Goal: Task Accomplishment & Management: Use online tool/utility

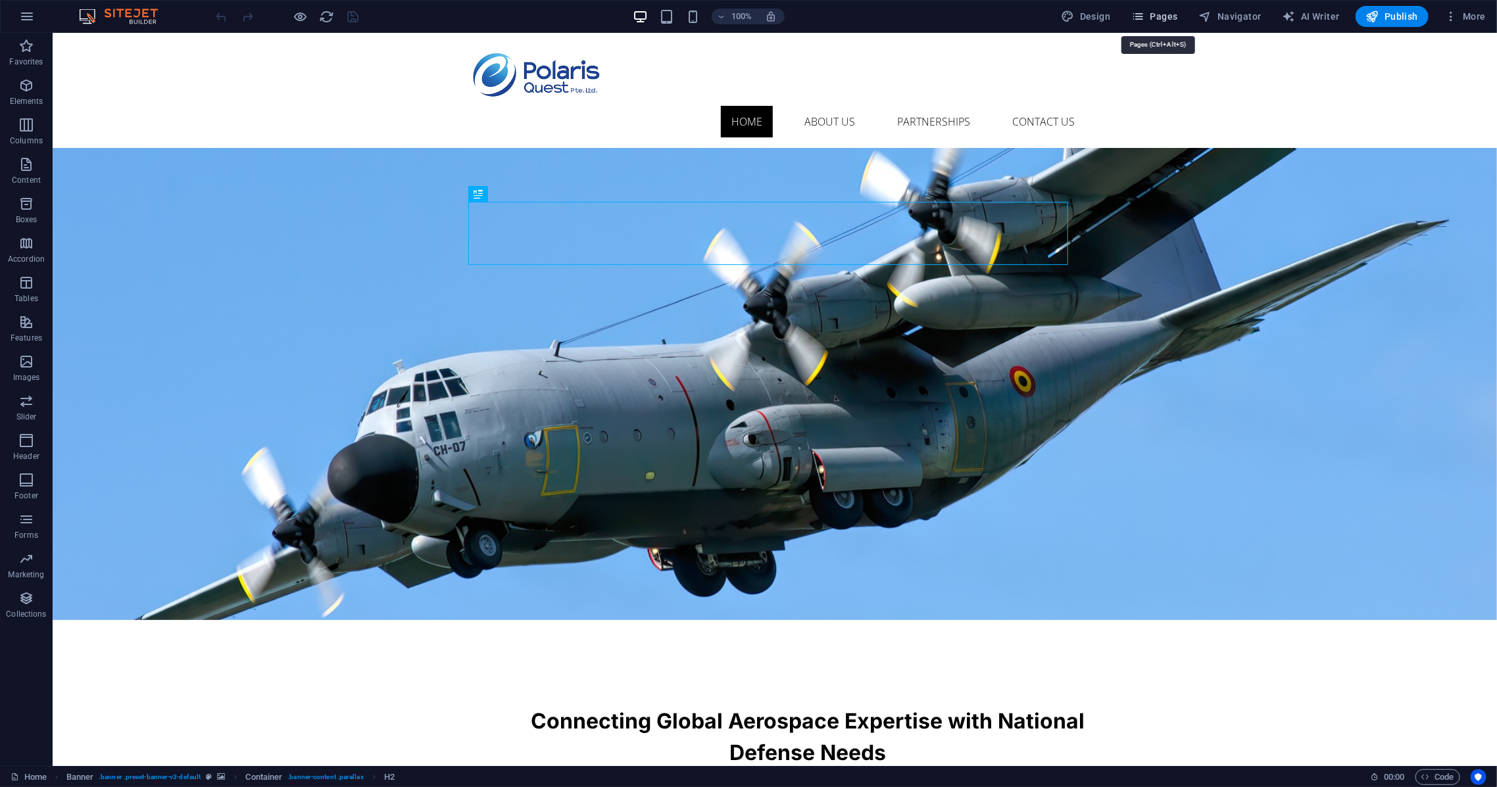
click at [1159, 11] on span "Pages" at bounding box center [1154, 16] width 46 height 13
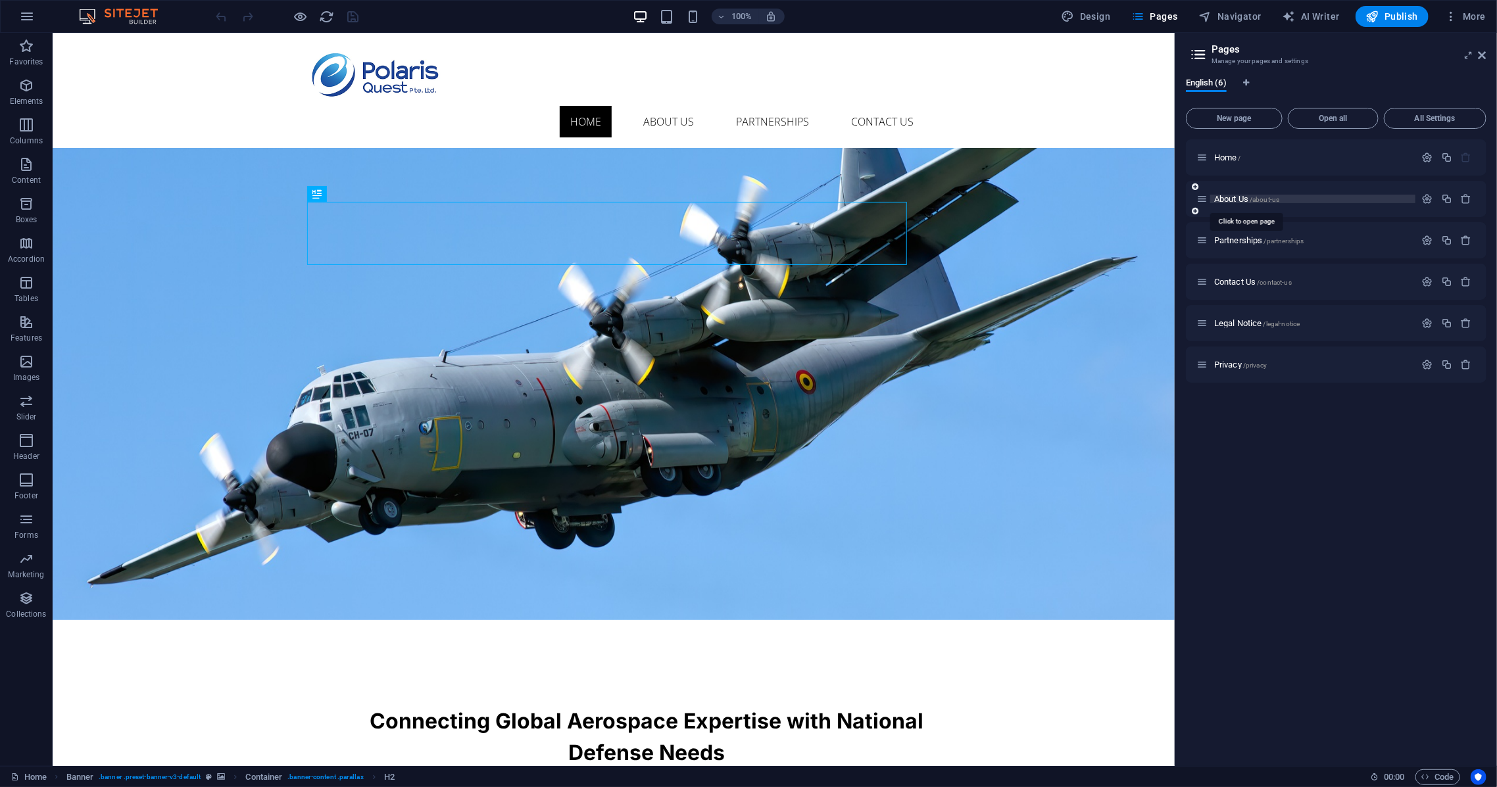
click at [1251, 196] on span "/about-us" at bounding box center [1264, 199] width 30 height 7
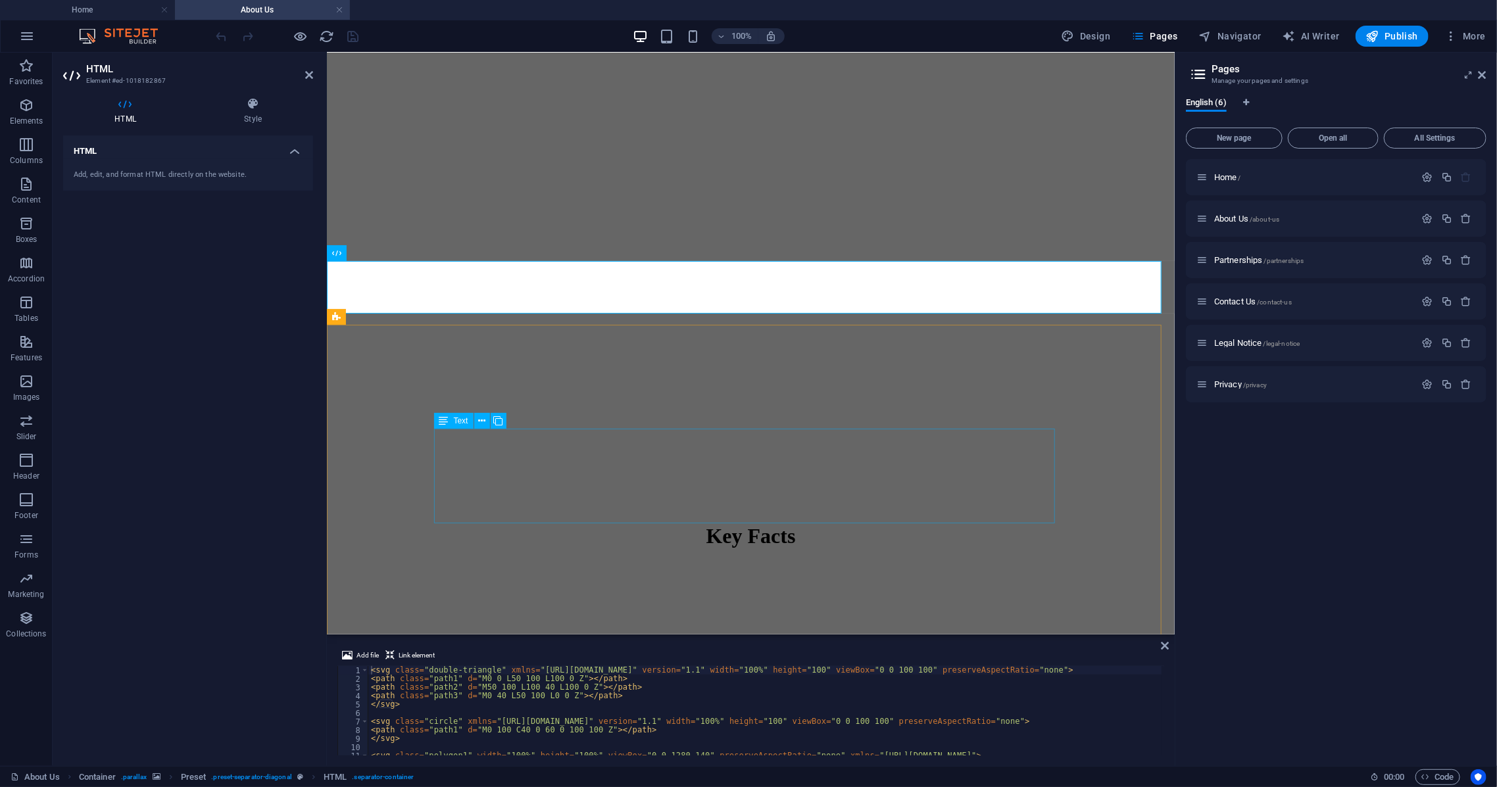
scroll to position [175, 0]
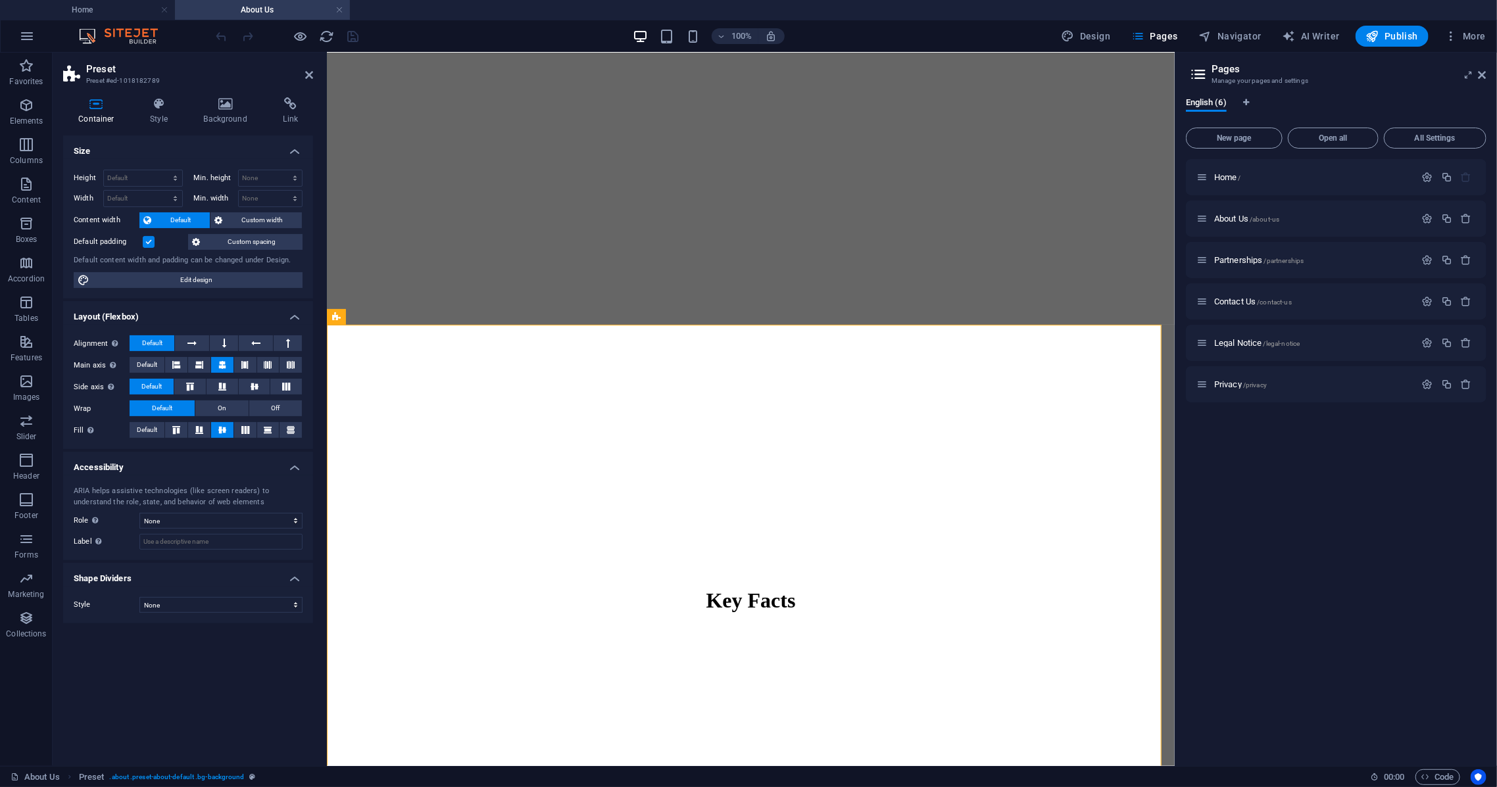
select select "%"
select select "px"
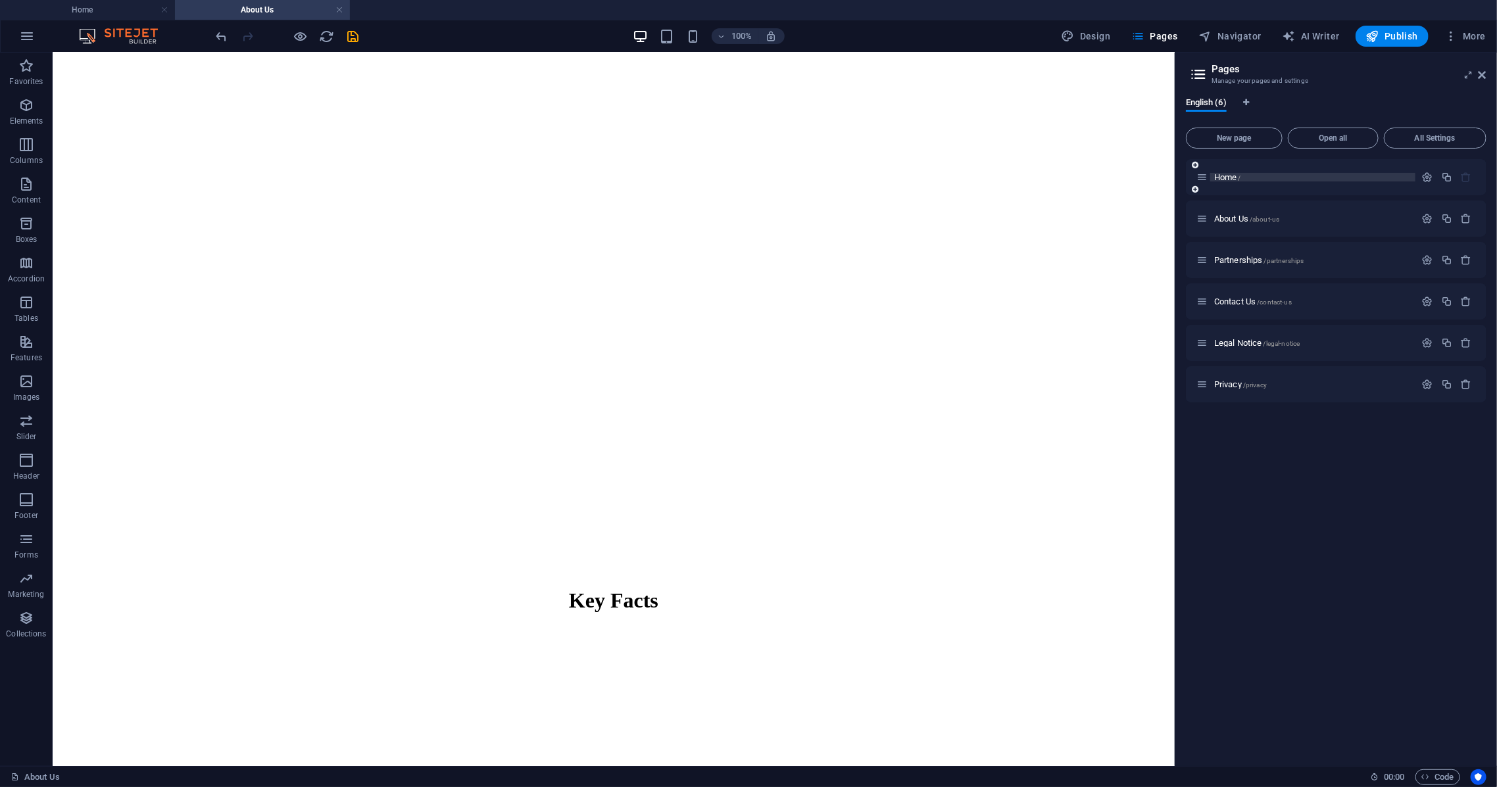
click at [1226, 178] on span "Home /" at bounding box center [1227, 177] width 27 height 10
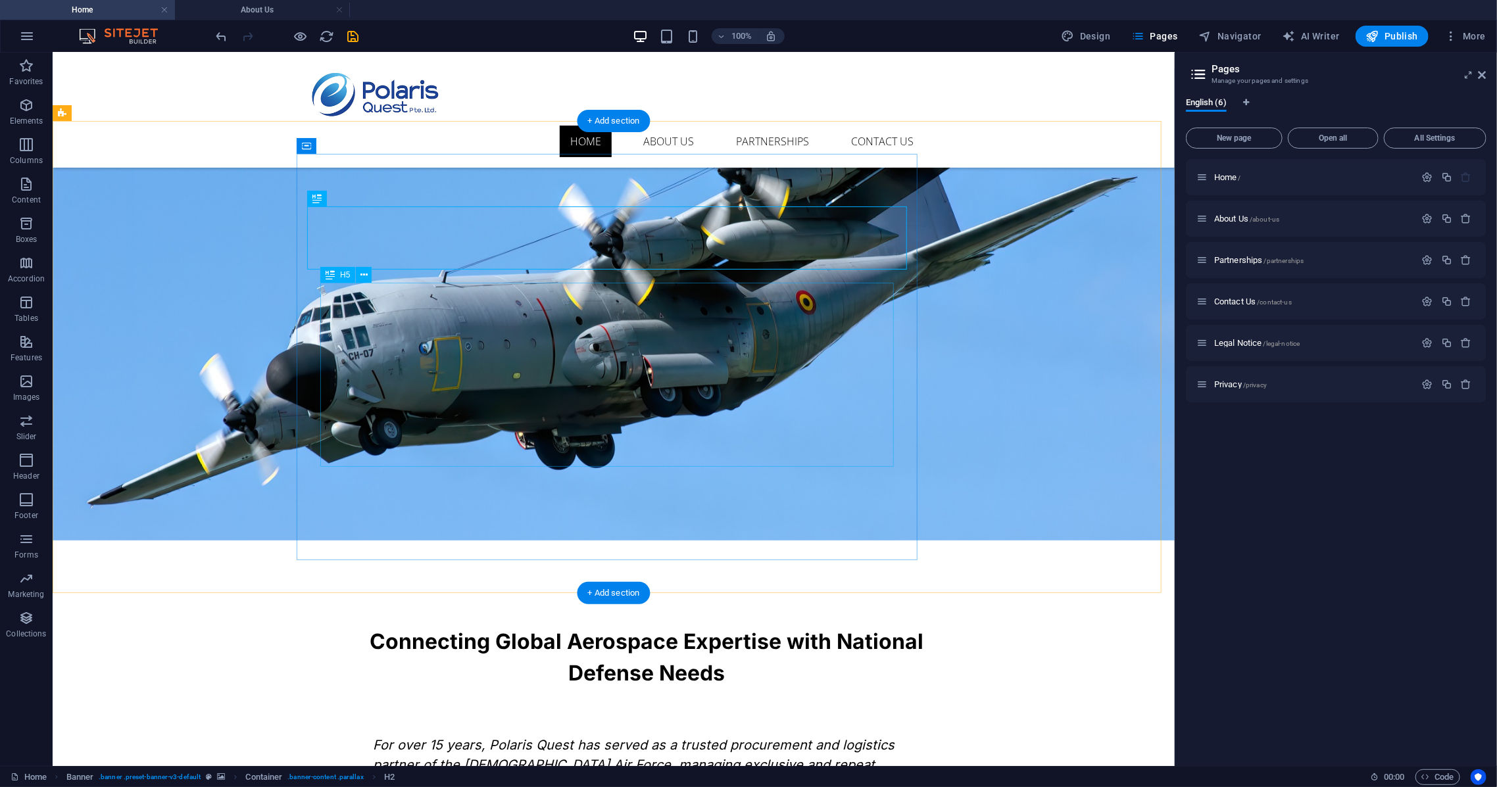
scroll to position [87, 0]
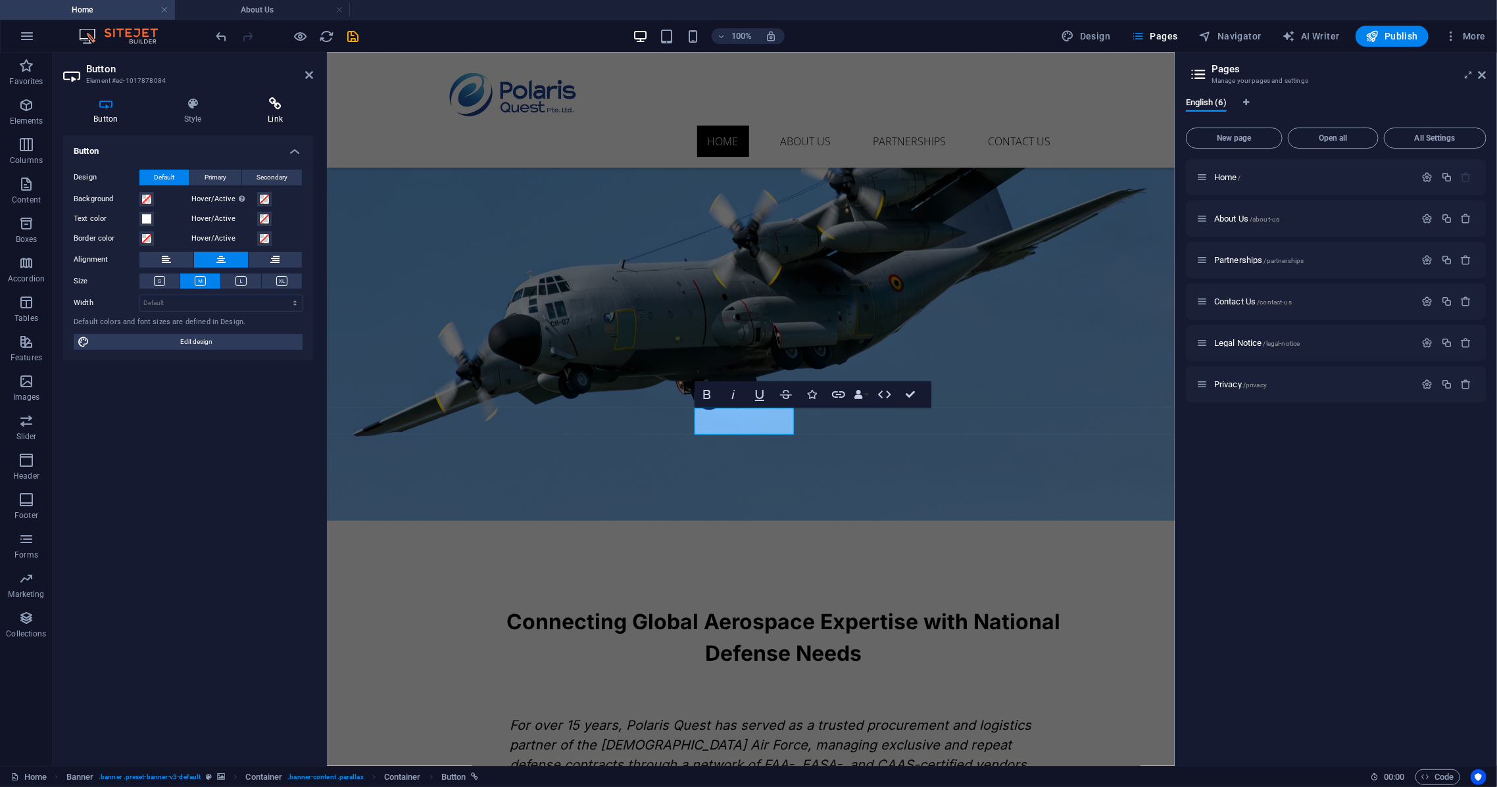
click at [274, 104] on icon at bounding box center [275, 103] width 76 height 13
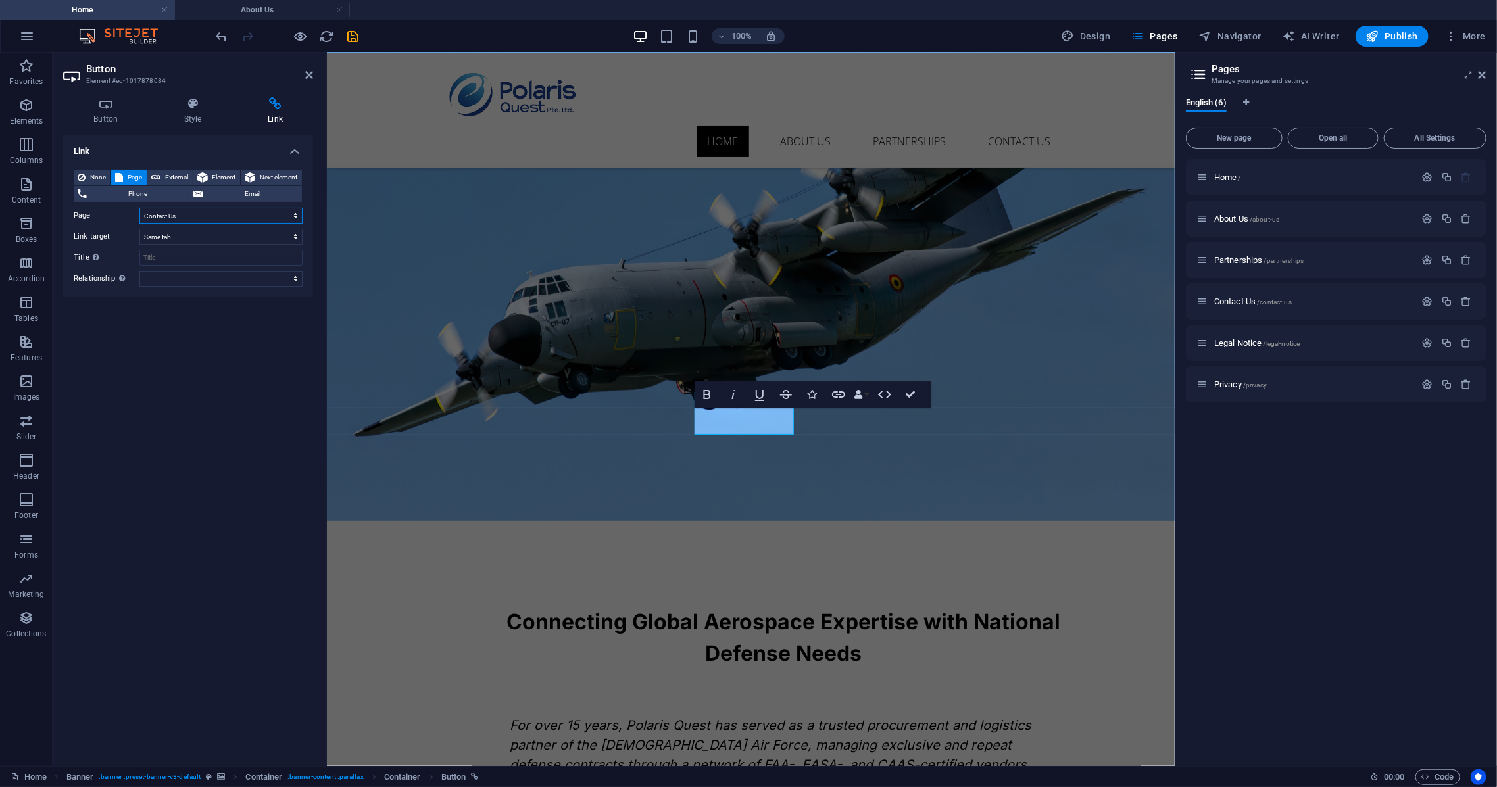
click at [195, 213] on select "Home About Us Partnerships Contact Us Legal Notice Privacy" at bounding box center [220, 216] width 163 height 16
select select "2"
click at [139, 208] on select "Home About Us Partnerships Contact Us Legal Notice Privacy" at bounding box center [220, 216] width 163 height 16
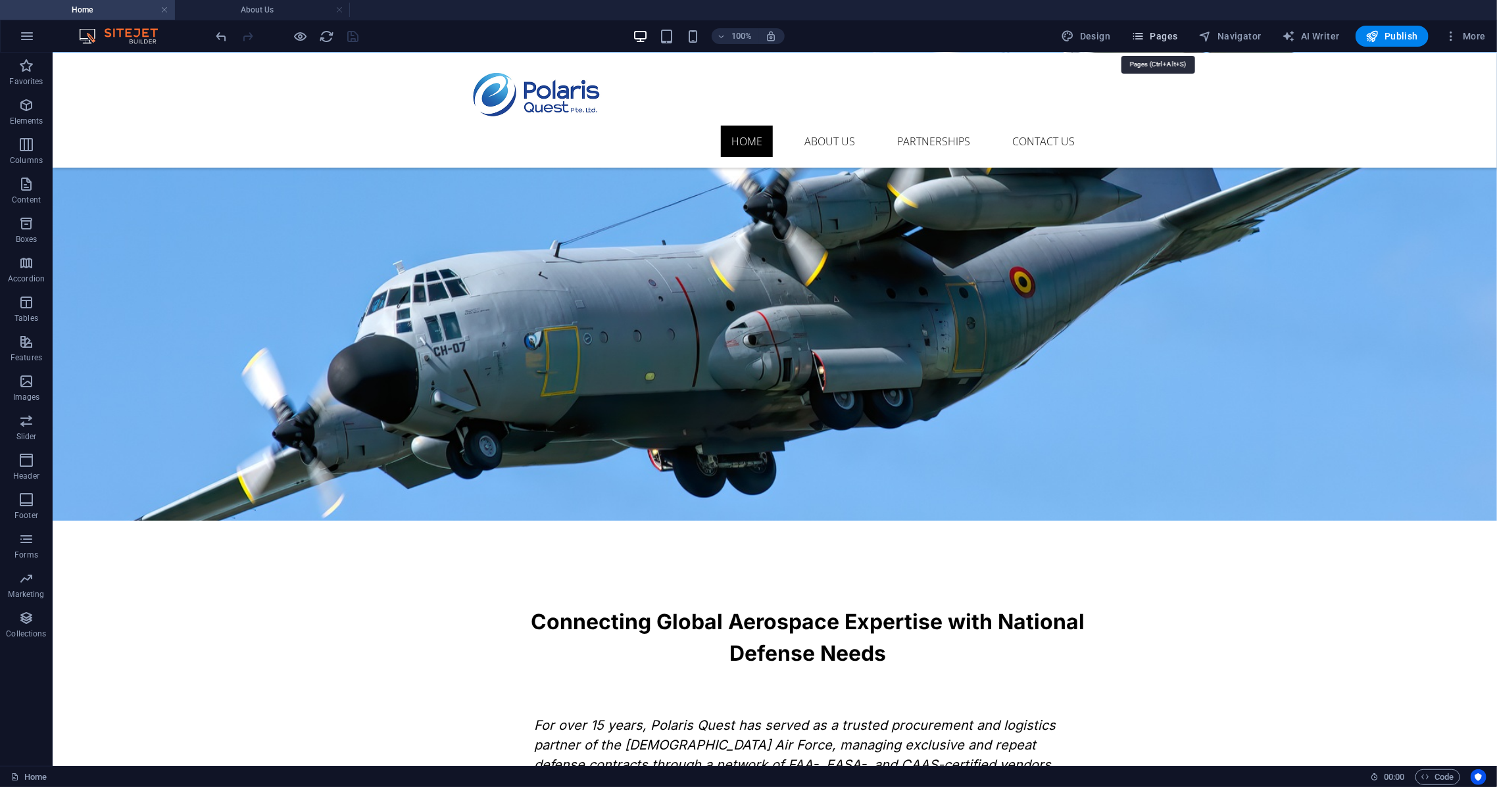
click at [1159, 36] on span "Pages" at bounding box center [1154, 36] width 46 height 13
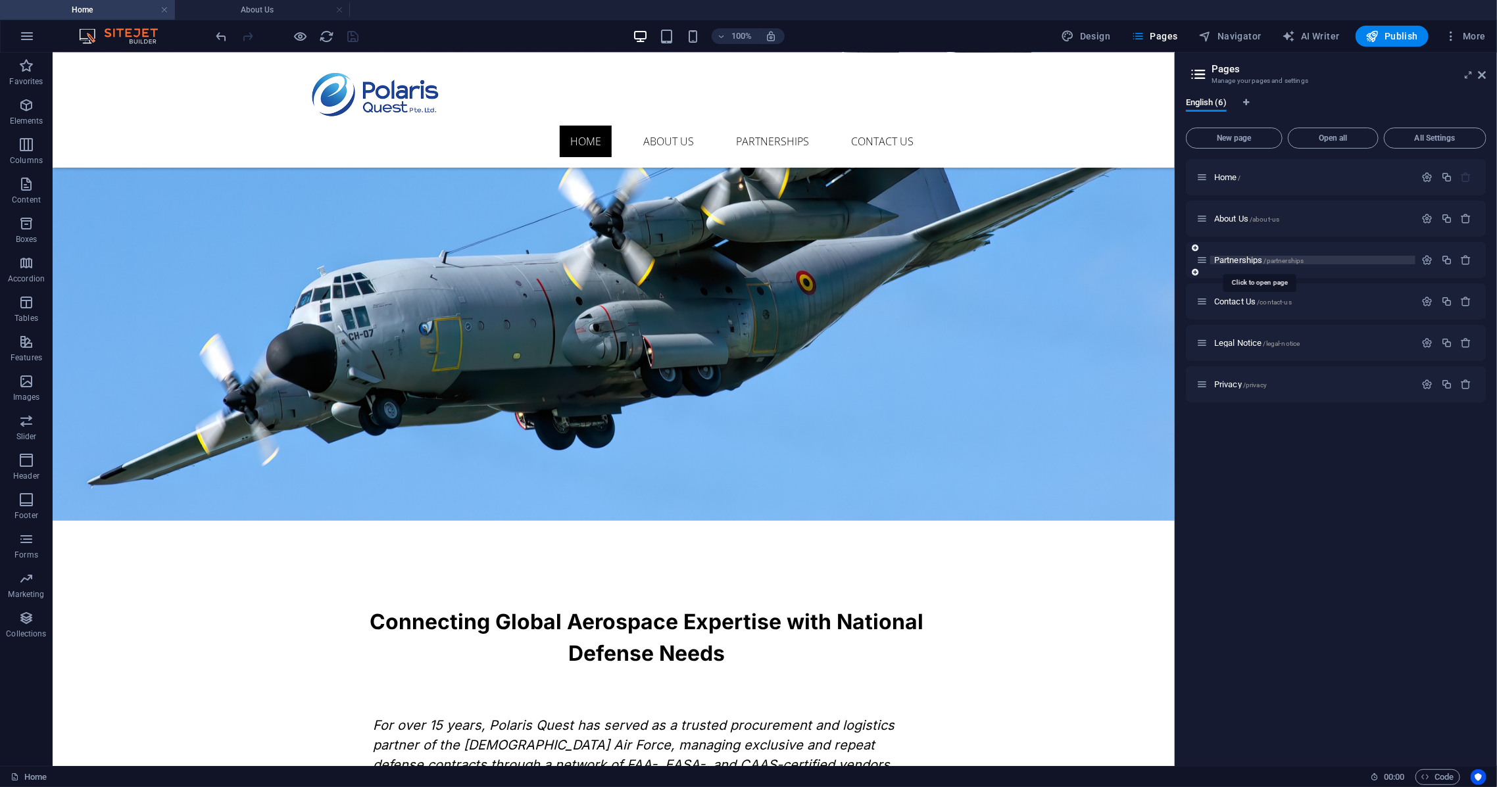
click at [1263, 260] on span "Partnerships /partnerships" at bounding box center [1258, 260] width 89 height 10
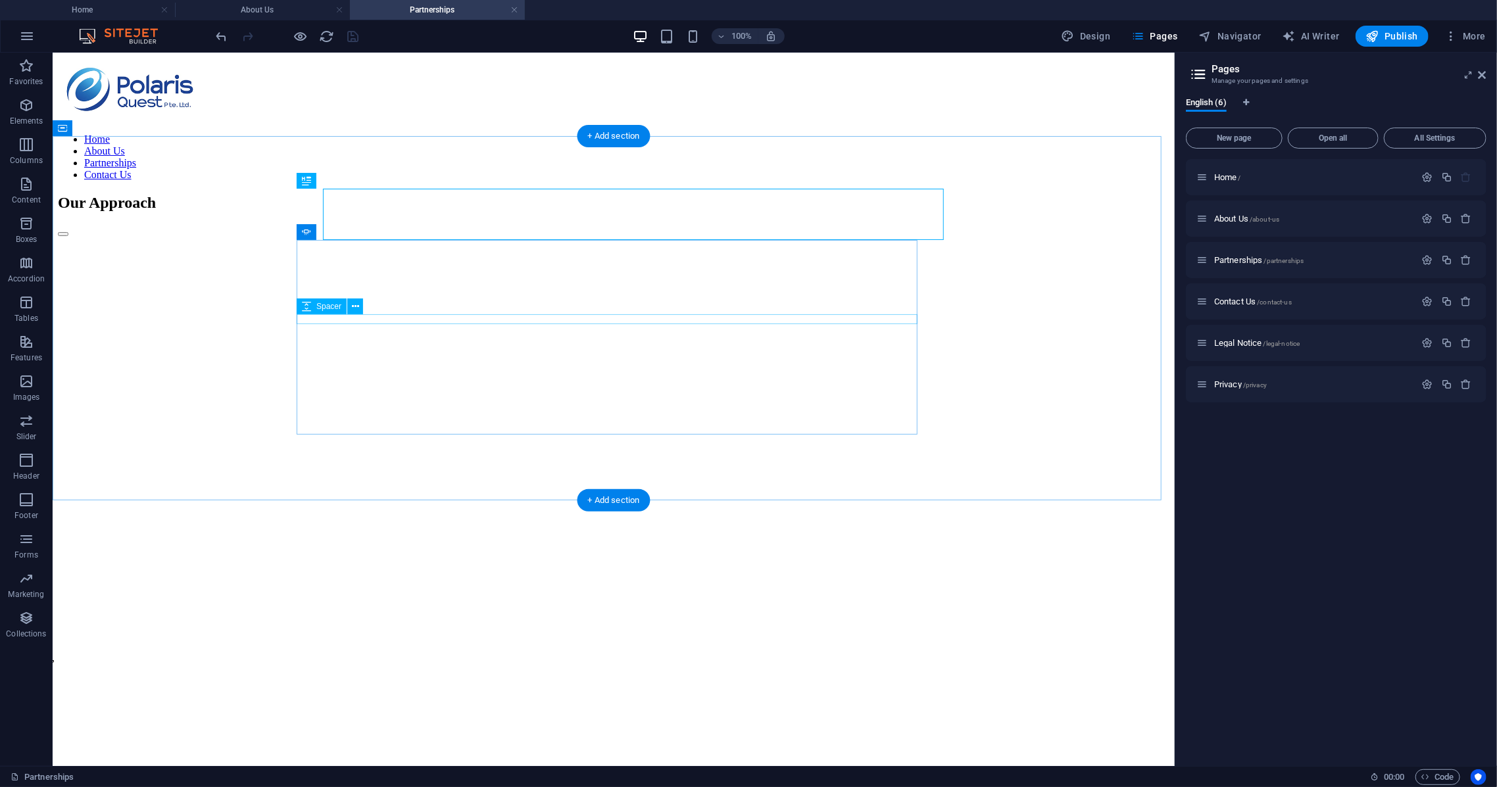
scroll to position [0, 0]
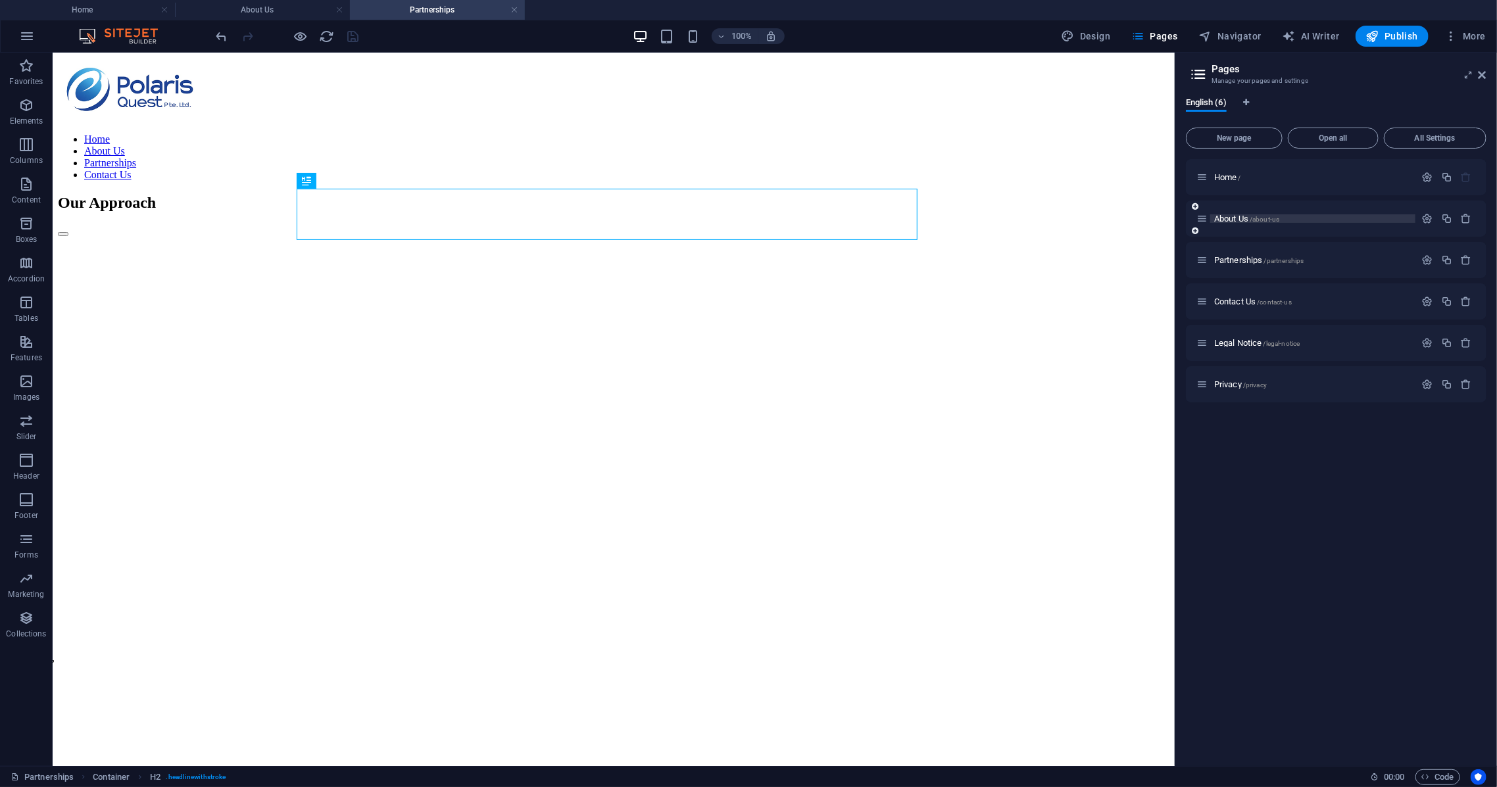
click at [1257, 214] on span "About Us /about-us" at bounding box center [1246, 219] width 65 height 10
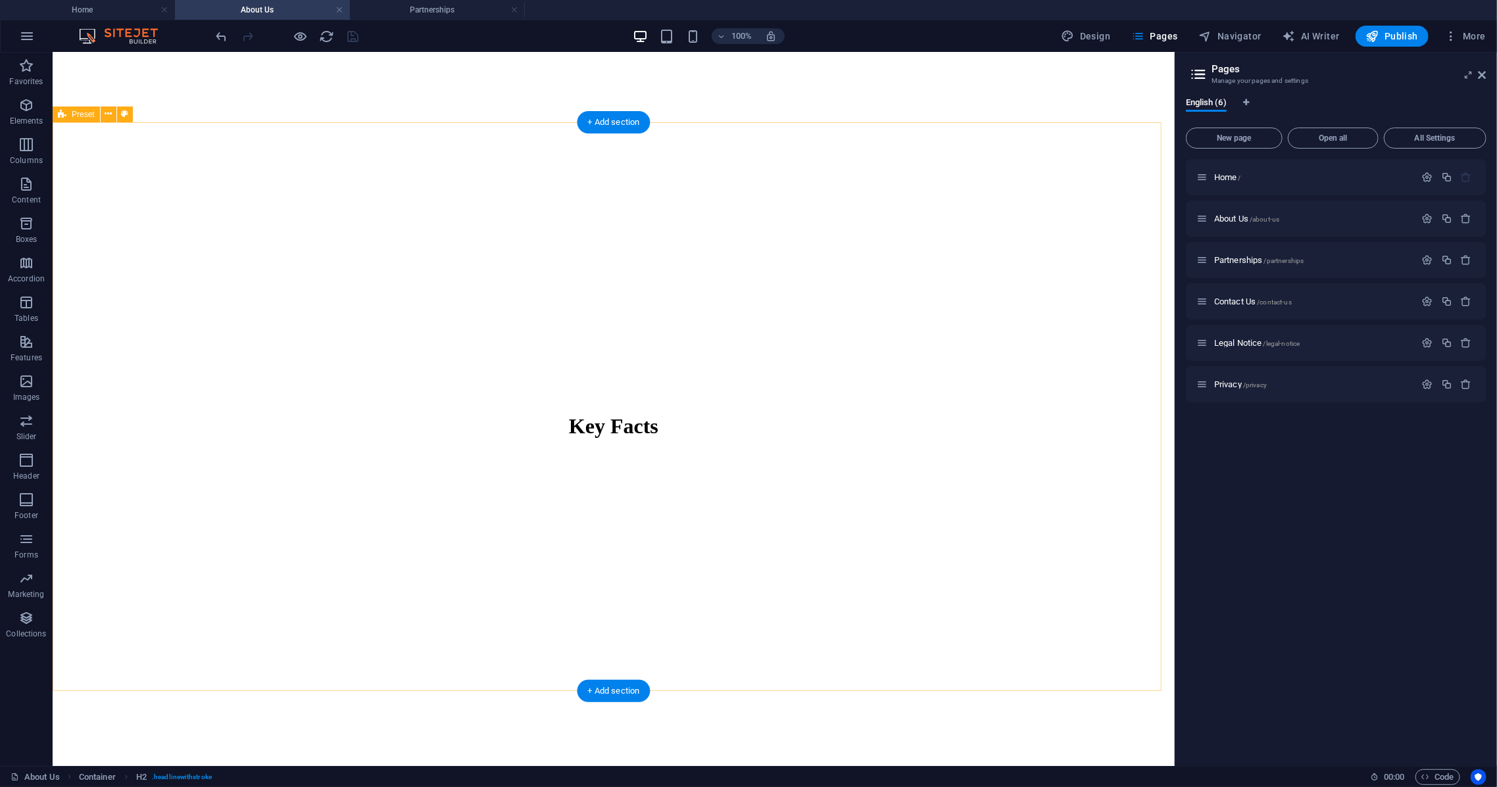
scroll to position [387, 0]
click at [1390, 40] on span "Publish" at bounding box center [1392, 36] width 52 height 13
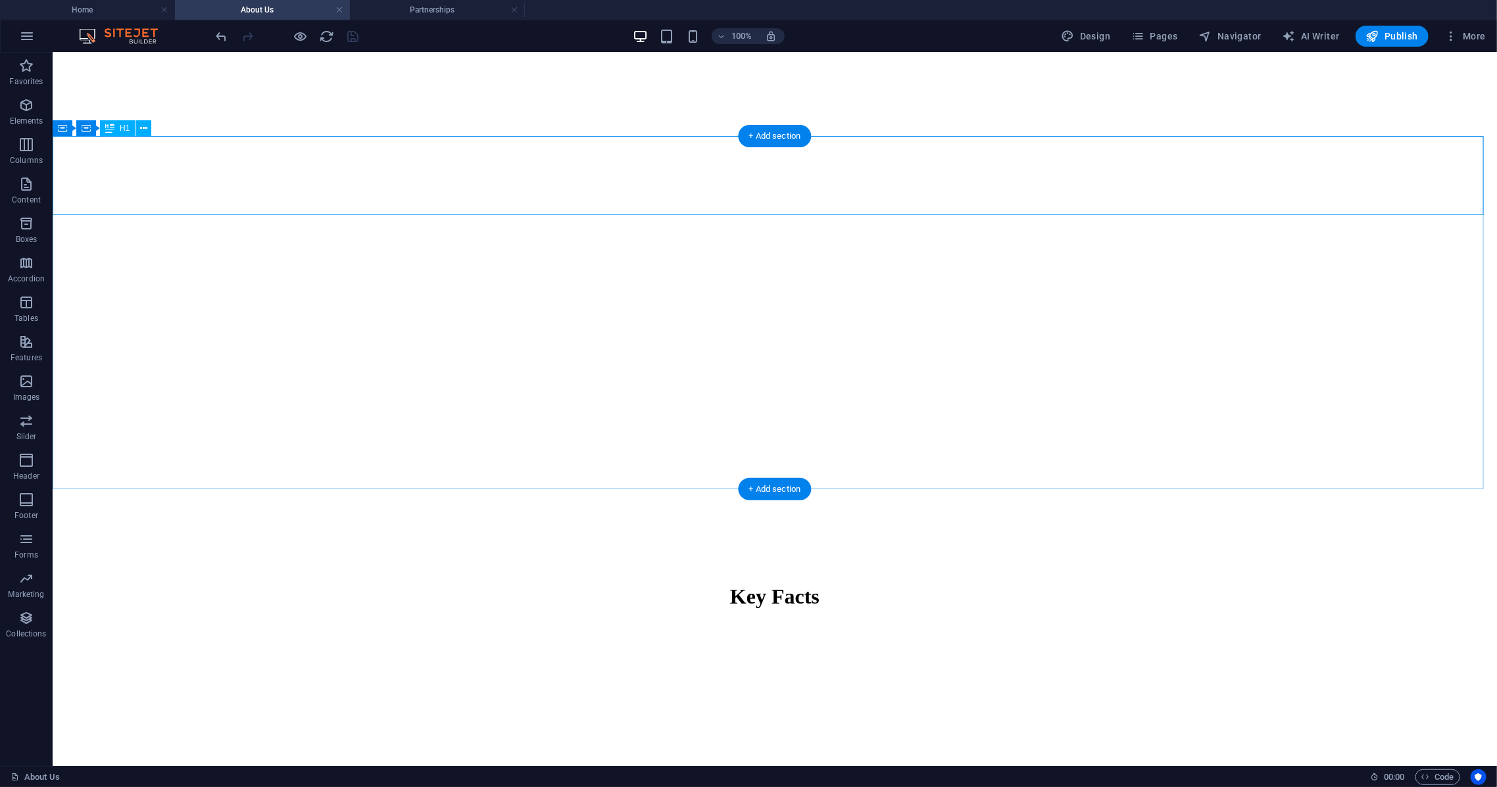
scroll to position [0, 0]
